Goal: Navigation & Orientation: Find specific page/section

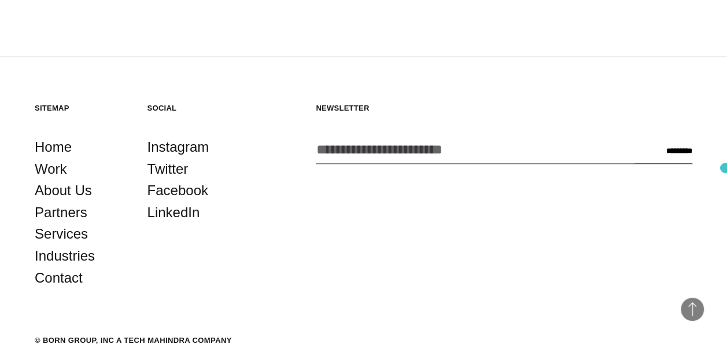
scroll to position [2611, 0]
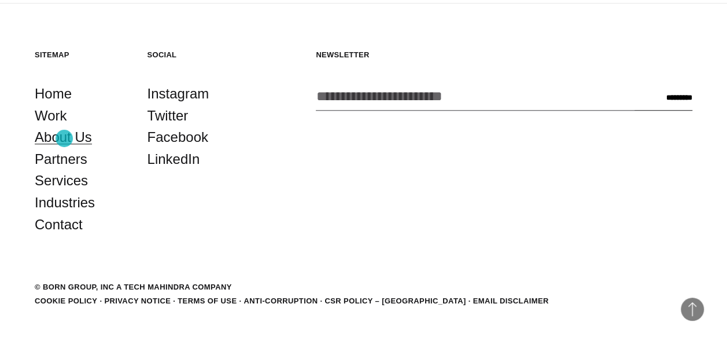
click at [64, 138] on link "About Us" at bounding box center [63, 137] width 57 height 22
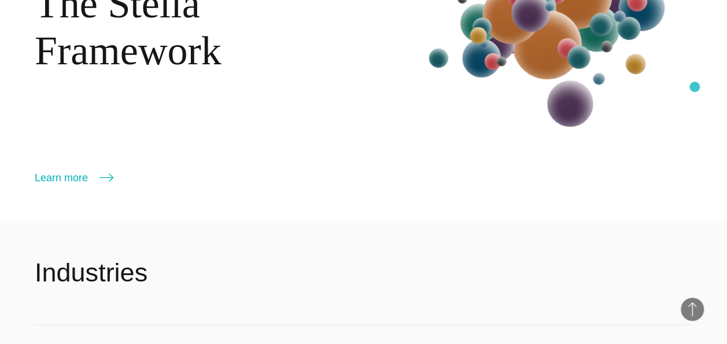
scroll to position [1201, 0]
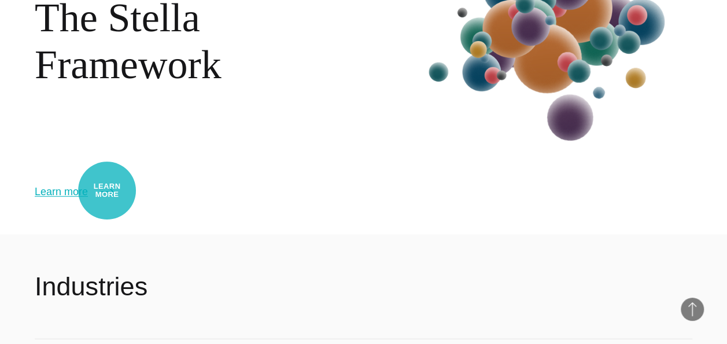
click at [107, 190] on icon at bounding box center [107, 192] width 14 height 14
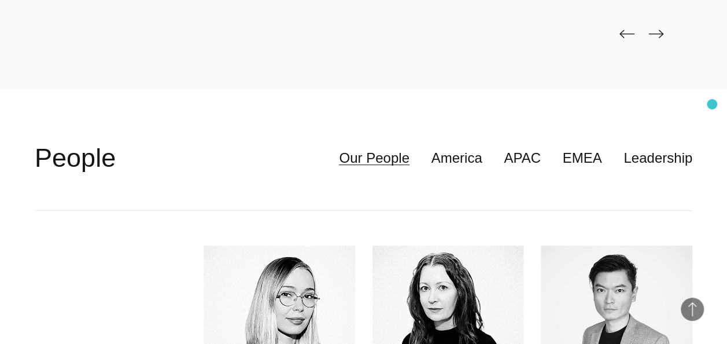
scroll to position [2448, 0]
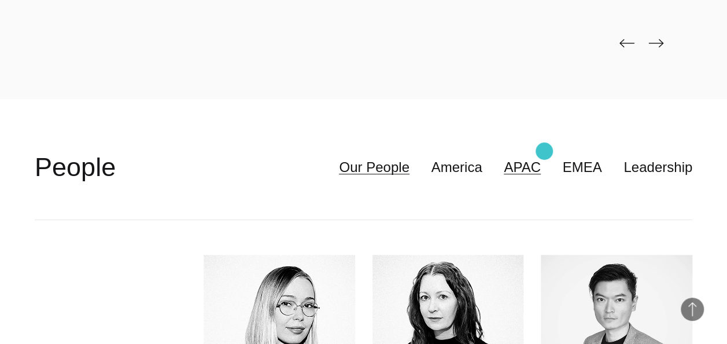
click at [541, 156] on link "APAC" at bounding box center [522, 167] width 37 height 22
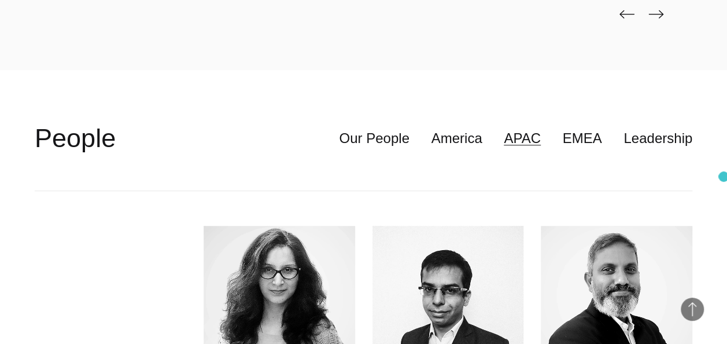
scroll to position [2463, 0]
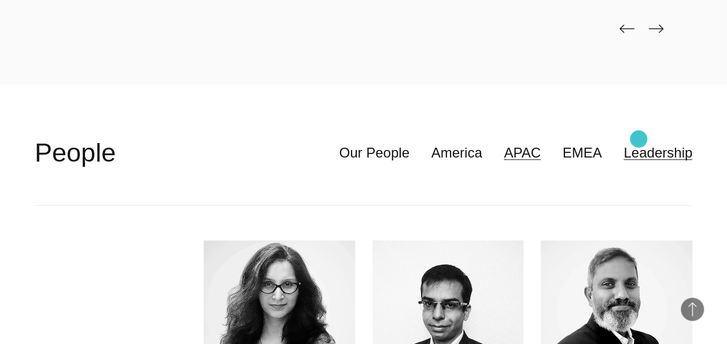
click at [639, 142] on link "Leadership" at bounding box center [658, 153] width 69 height 22
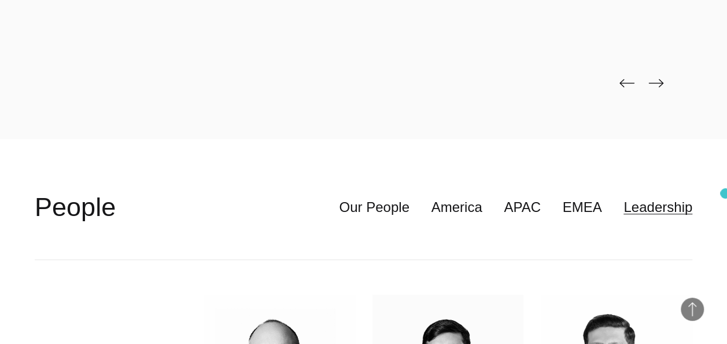
scroll to position [2390, 0]
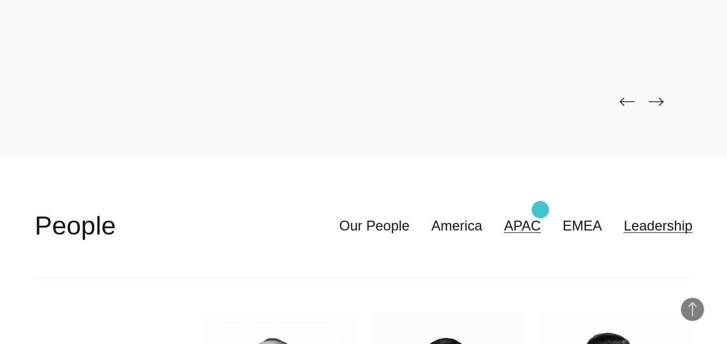
click at [540, 215] on link "APAC" at bounding box center [522, 226] width 37 height 22
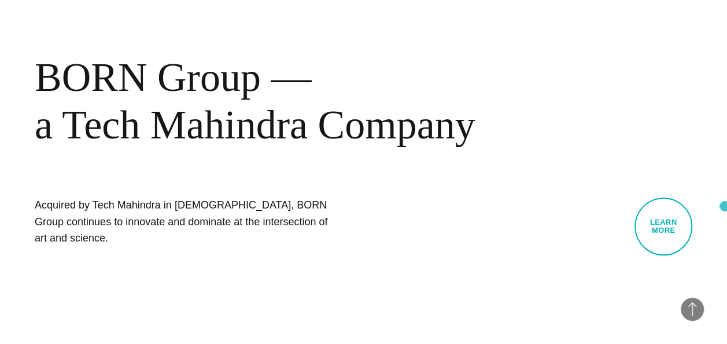
scroll to position [407, 0]
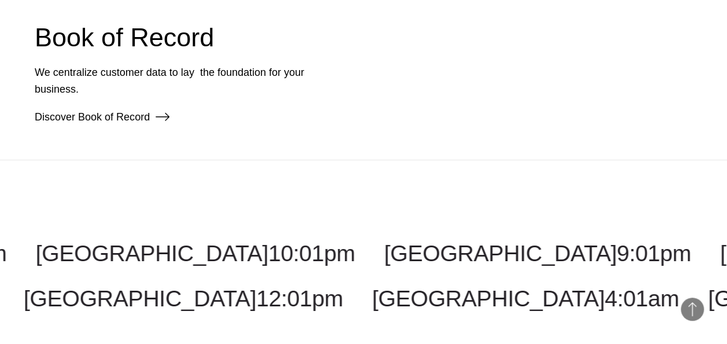
scroll to position [1528, 0]
